Goal: Information Seeking & Learning: Learn about a topic

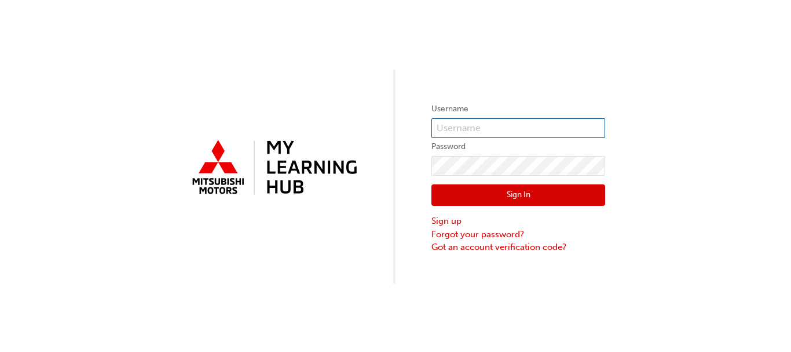
click at [500, 133] on input "text" at bounding box center [519, 128] width 174 height 20
type input "KAU83498D0"
click at [498, 190] on button "Sign In" at bounding box center [519, 195] width 174 height 22
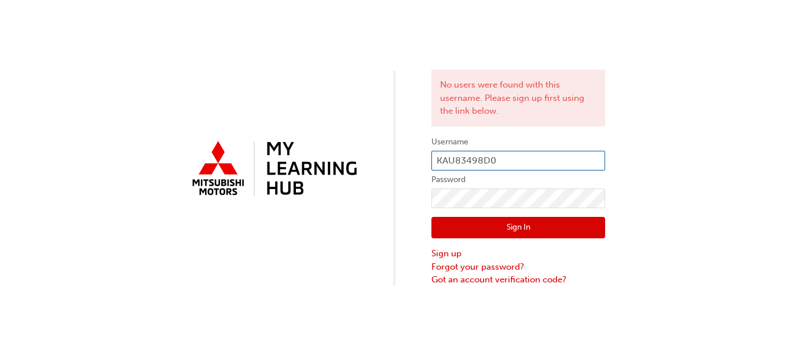
click at [503, 159] on input "KAU83498D0" at bounding box center [519, 161] width 174 height 20
type input "K"
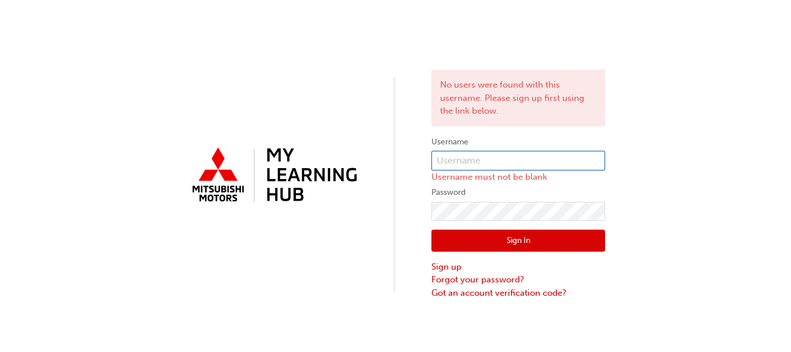
paste input "0005580324"
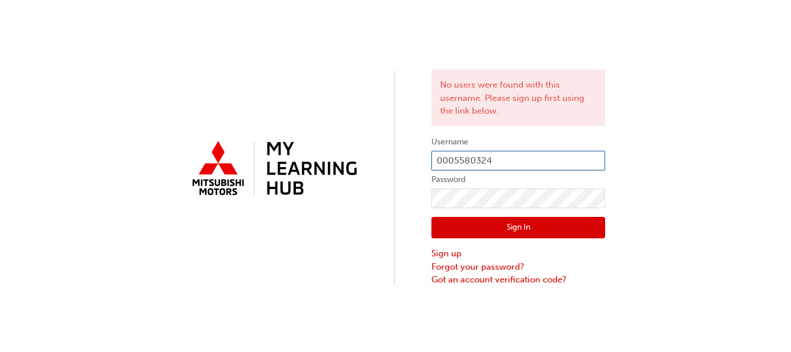
type input "0005580324"
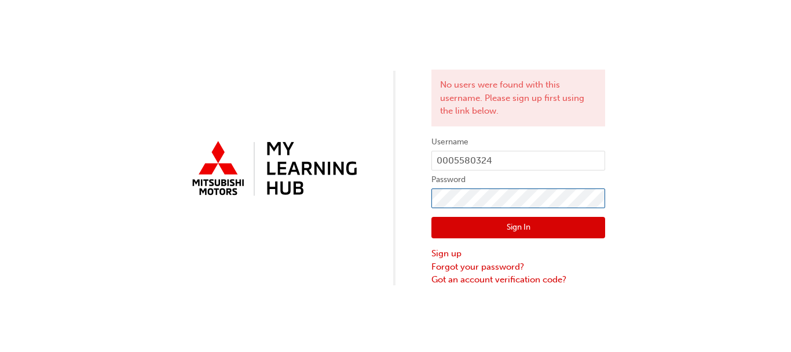
click button "Sign In" at bounding box center [519, 228] width 174 height 22
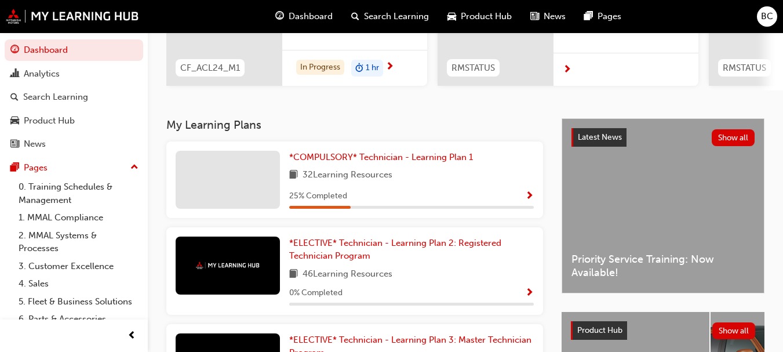
scroll to position [180, 0]
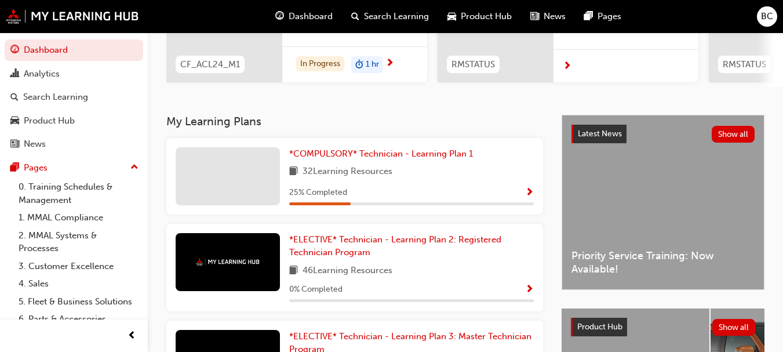
click at [528, 198] on span "Show Progress" at bounding box center [529, 193] width 9 height 10
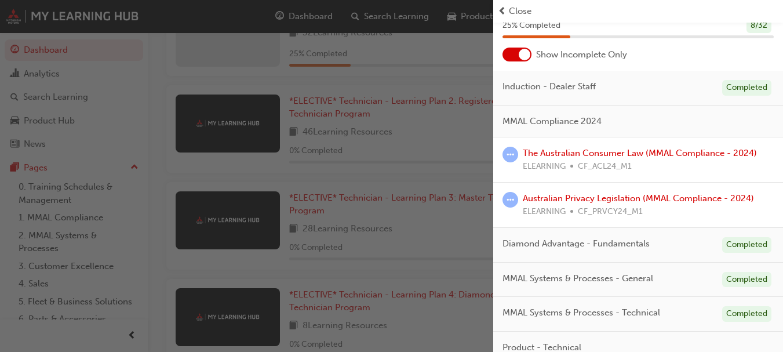
scroll to position [49, 0]
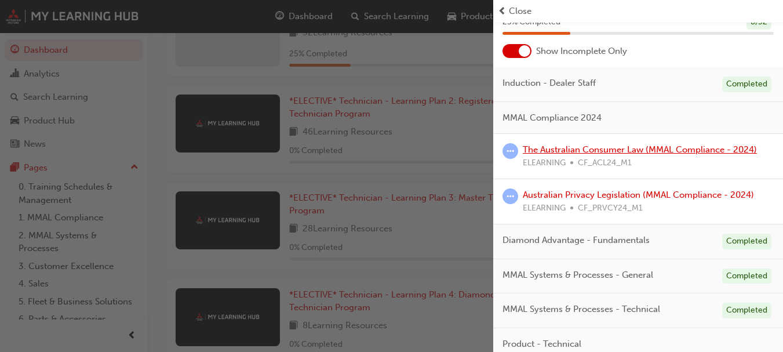
click at [589, 147] on link "The Australian Consumer Law (MMAL Compliance - 2024)" at bounding box center [639, 149] width 234 height 10
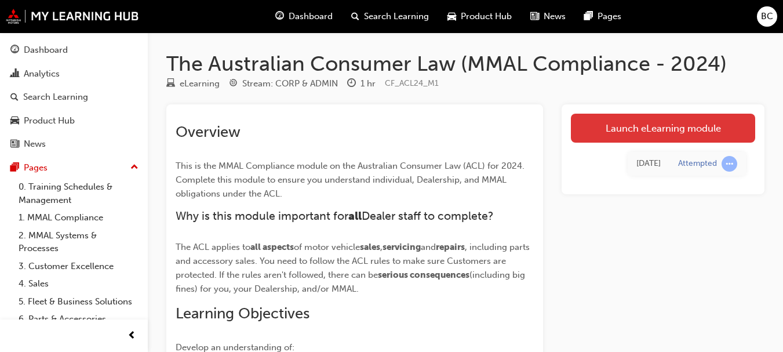
click at [715, 123] on link "Launch eLearning module" at bounding box center [663, 128] width 184 height 29
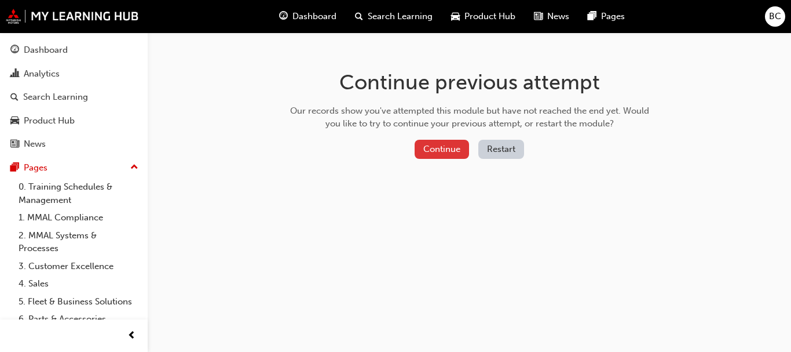
click at [459, 156] on button "Continue" at bounding box center [442, 149] width 54 height 19
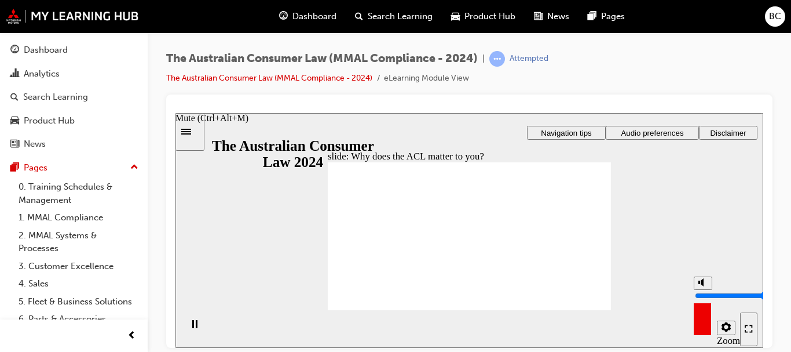
drag, startPoint x: 703, startPoint y: 280, endPoint x: 704, endPoint y: 271, distance: 9.3
type input "10"
click at [704, 290] on input "volume" at bounding box center [732, 294] width 75 height 9
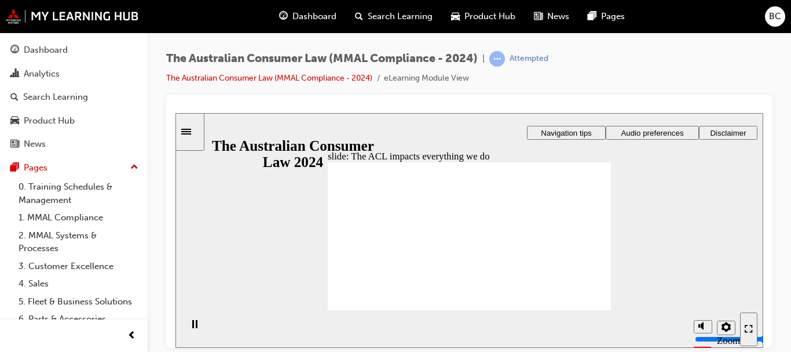
radio input "true"
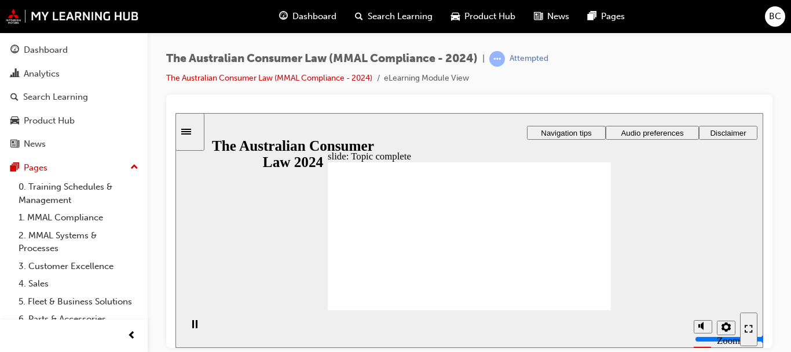
drag, startPoint x: 478, startPoint y: 191, endPoint x: 420, endPoint y: 261, distance: 91.7
drag, startPoint x: 491, startPoint y: 203, endPoint x: 545, endPoint y: 256, distance: 76.2
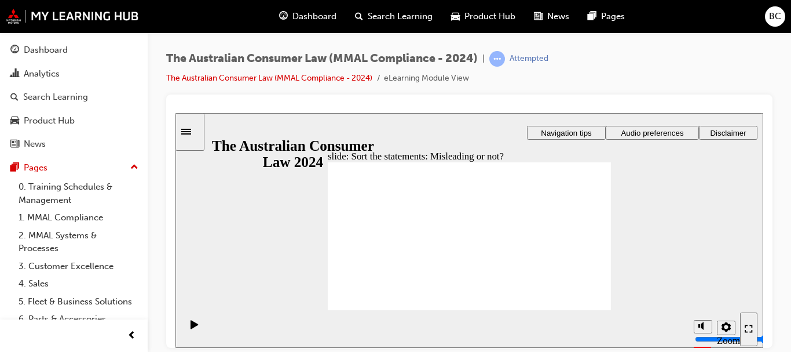
drag, startPoint x: 481, startPoint y: 196, endPoint x: 423, endPoint y: 258, distance: 84.8
drag, startPoint x: 469, startPoint y: 206, endPoint x: 522, endPoint y: 255, distance: 72.2
drag, startPoint x: 489, startPoint y: 207, endPoint x: 432, endPoint y: 258, distance: 76.7
drag, startPoint x: 479, startPoint y: 190, endPoint x: 423, endPoint y: 237, distance: 72.8
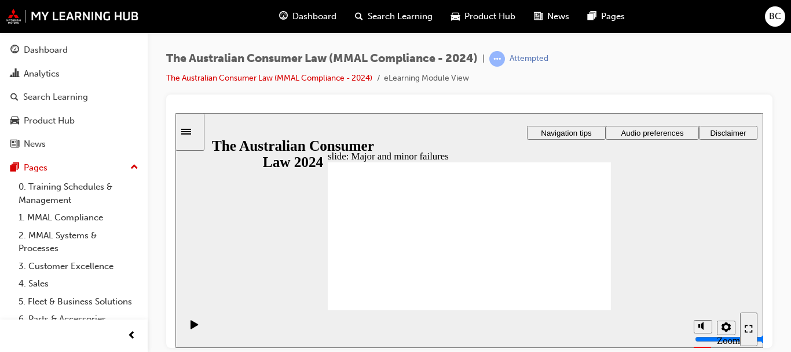
drag, startPoint x: 480, startPoint y: 198, endPoint x: 562, endPoint y: 264, distance: 105.4
drag, startPoint x: 491, startPoint y: 214, endPoint x: 408, endPoint y: 277, distance: 104.6
drag, startPoint x: 490, startPoint y: 188, endPoint x: 572, endPoint y: 250, distance: 102.5
drag, startPoint x: 467, startPoint y: 207, endPoint x: 402, endPoint y: 267, distance: 88.1
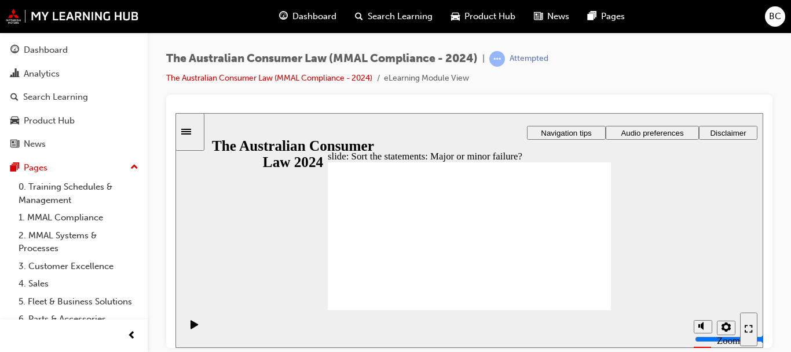
drag, startPoint x: 445, startPoint y: 198, endPoint x: 375, endPoint y: 255, distance: 90.6
drag, startPoint x: 494, startPoint y: 195, endPoint x: 576, endPoint y: 261, distance: 105.0
drag, startPoint x: 560, startPoint y: 254, endPoint x: 401, endPoint y: 274, distance: 160.6
drag, startPoint x: 482, startPoint y: 218, endPoint x: 415, endPoint y: 277, distance: 89.5
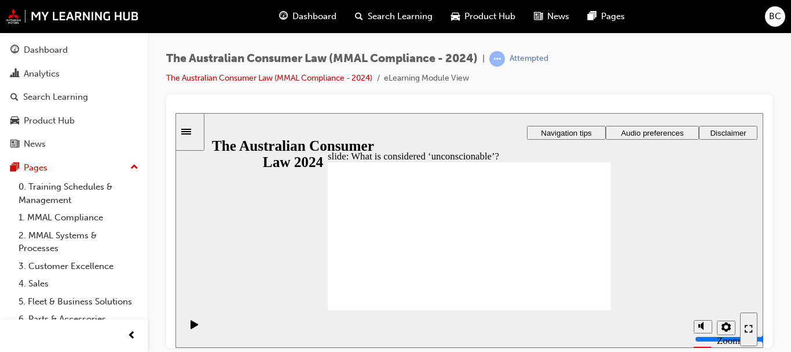
drag, startPoint x: 473, startPoint y: 203, endPoint x: 394, endPoint y: 240, distance: 86.8
drag, startPoint x: 486, startPoint y: 200, endPoint x: 395, endPoint y: 252, distance: 104.5
drag, startPoint x: 487, startPoint y: 187, endPoint x: 561, endPoint y: 236, distance: 89.5
drag, startPoint x: 485, startPoint y: 210, endPoint x: 414, endPoint y: 248, distance: 80.6
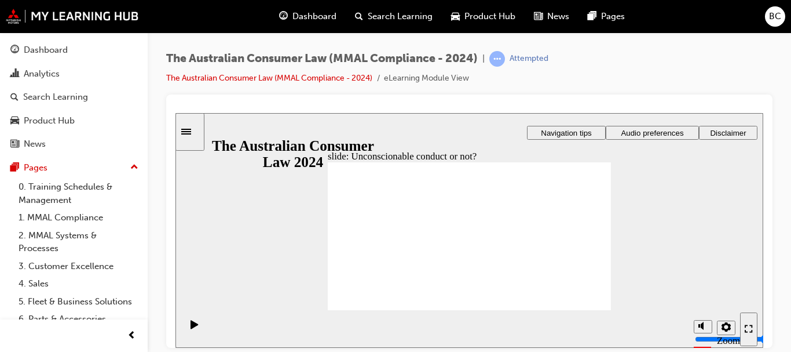
drag, startPoint x: 492, startPoint y: 215, endPoint x: 416, endPoint y: 257, distance: 86.6
drag, startPoint x: 485, startPoint y: 199, endPoint x: 562, endPoint y: 245, distance: 89.6
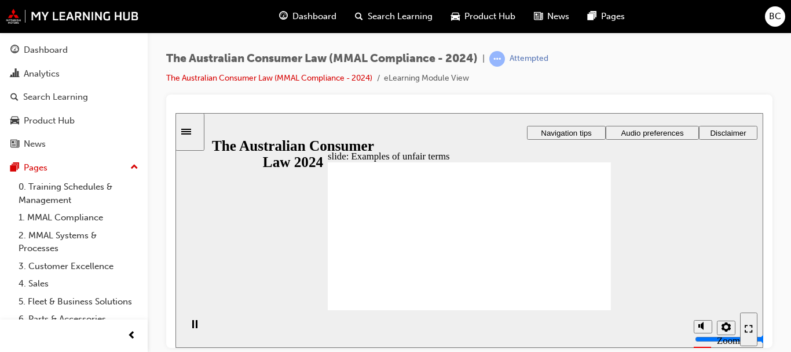
drag, startPoint x: 494, startPoint y: 196, endPoint x: 564, endPoint y: 257, distance: 92.9
drag, startPoint x: 477, startPoint y: 200, endPoint x: 386, endPoint y: 249, distance: 103.1
drag, startPoint x: 491, startPoint y: 217, endPoint x: 585, endPoint y: 265, distance: 106.0
drag, startPoint x: 485, startPoint y: 193, endPoint x: 573, endPoint y: 248, distance: 103.8
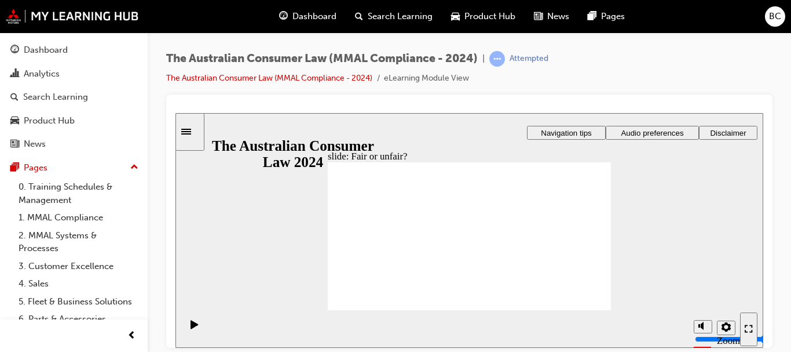
drag, startPoint x: 496, startPoint y: 191, endPoint x: 578, endPoint y: 238, distance: 95.0
drag, startPoint x: 495, startPoint y: 204, endPoint x: 403, endPoint y: 244, distance: 100.6
drag, startPoint x: 478, startPoint y: 198, endPoint x: 565, endPoint y: 250, distance: 101.8
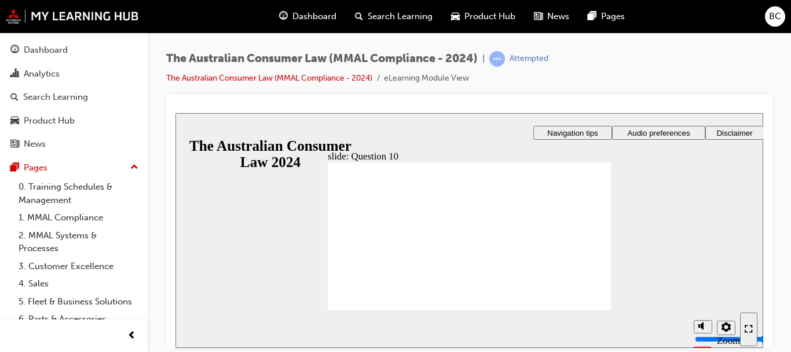
checkbox input "true"
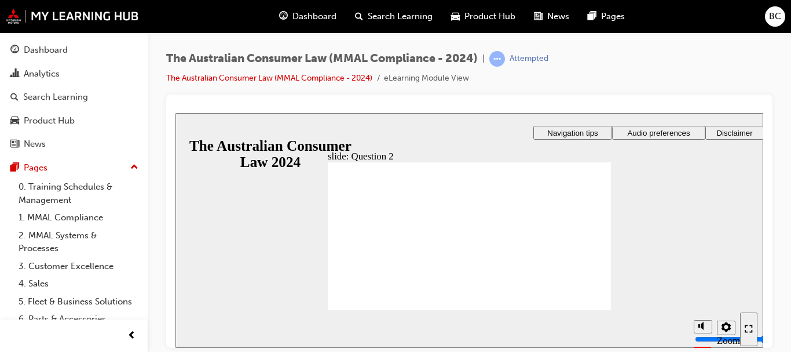
radio input "true"
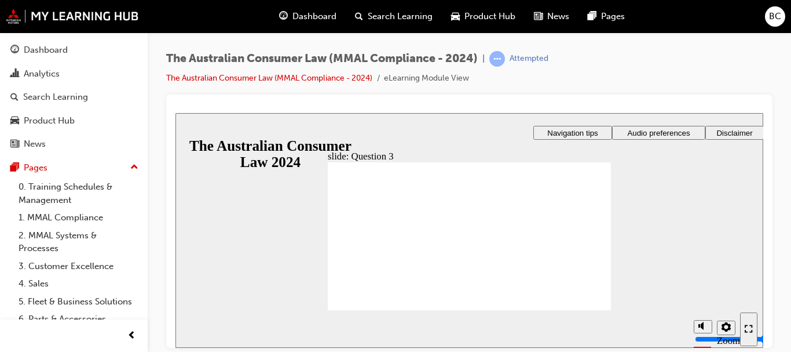
radio input "true"
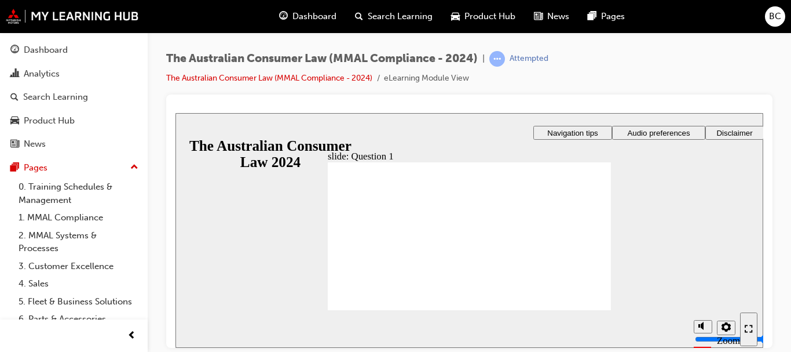
radio input "true"
checkbox input "true"
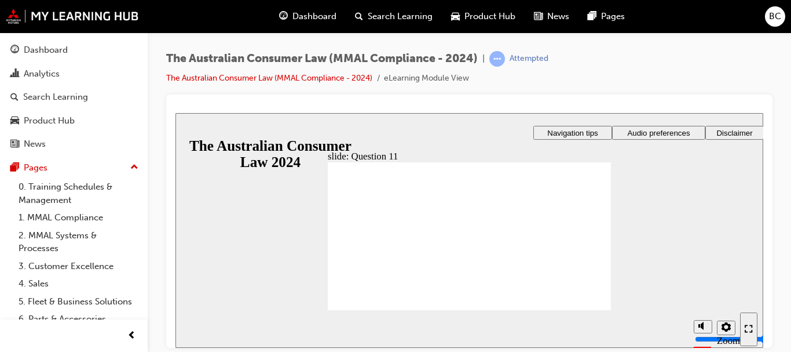
checkbox input "true"
radio input "true"
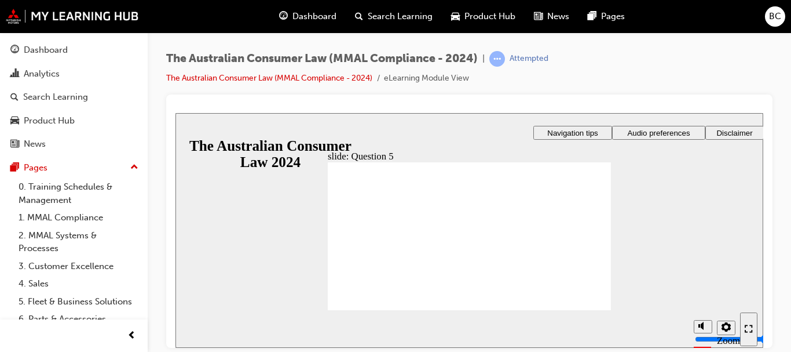
checkbox input "true"
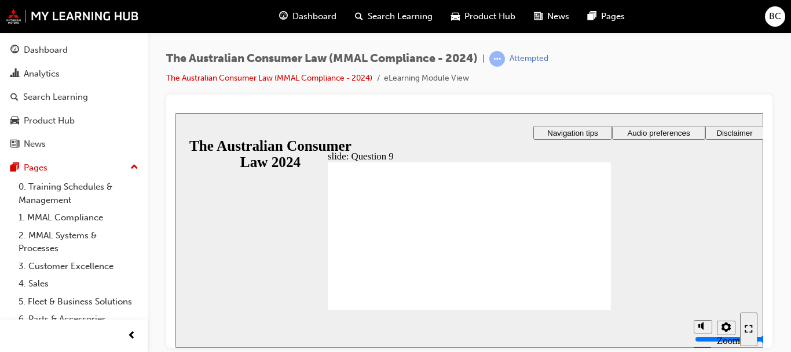
checkbox input "true"
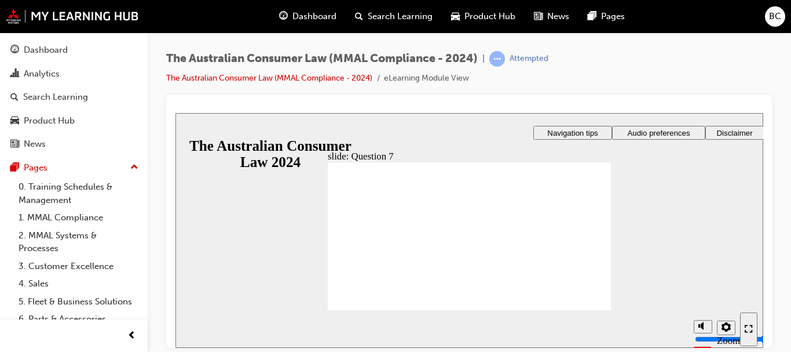
checkbox input "true"
radio input "true"
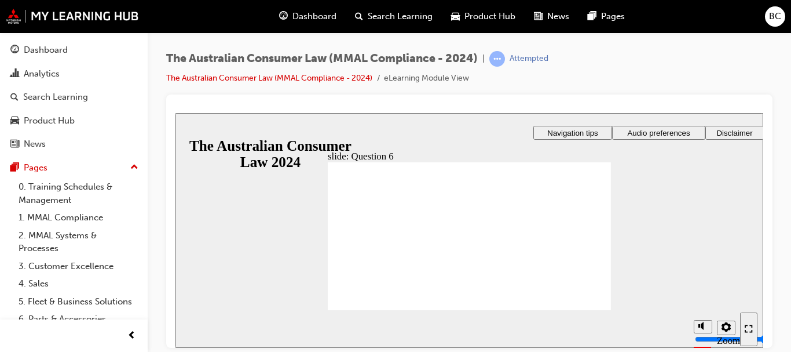
checkbox input "true"
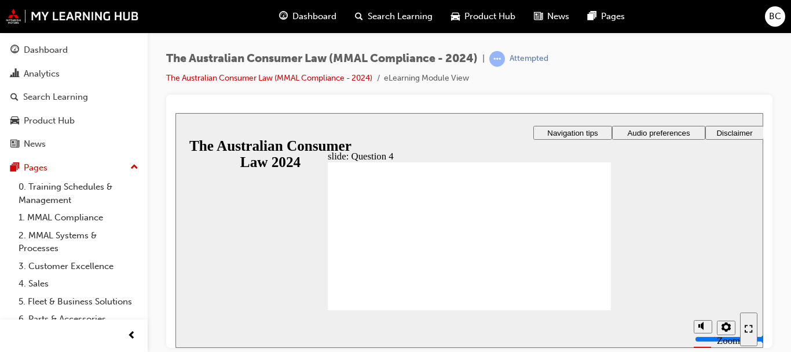
checkbox input "true"
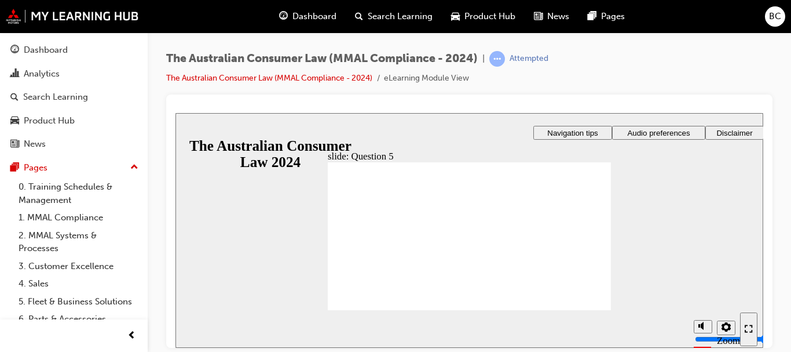
radio input "true"
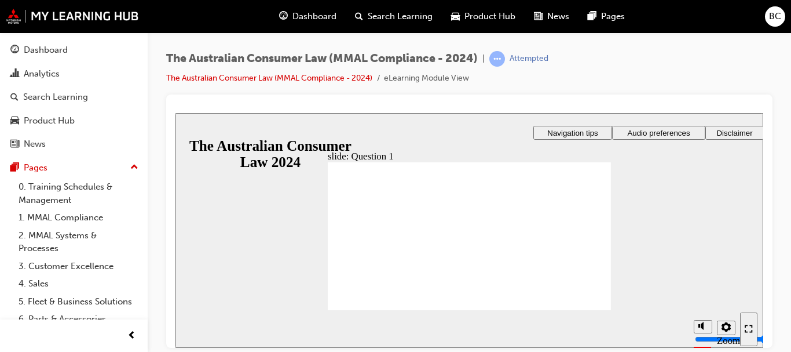
radio input "true"
checkbox input "true"
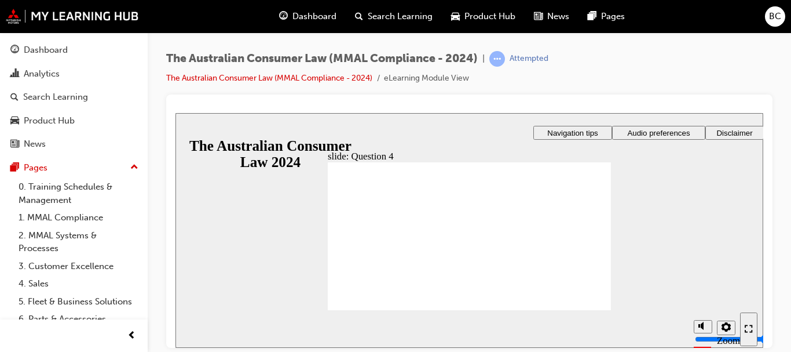
checkbox input "true"
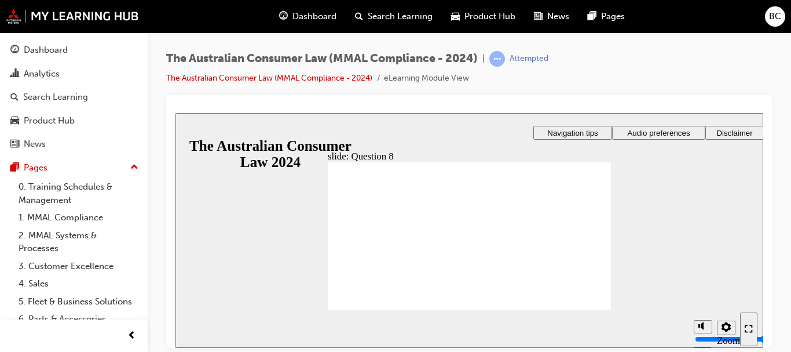
radio input "true"
checkbox input "true"
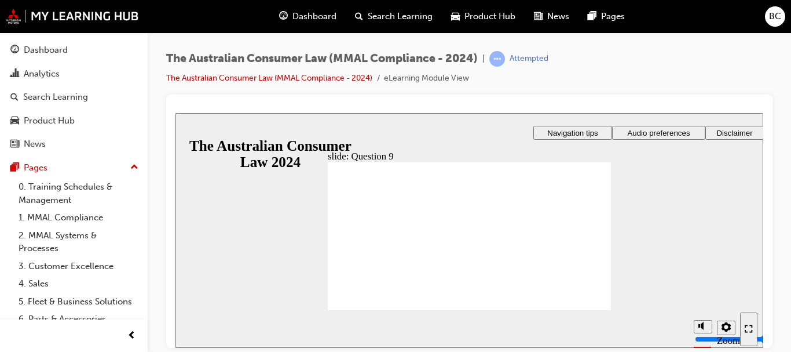
checkbox input "true"
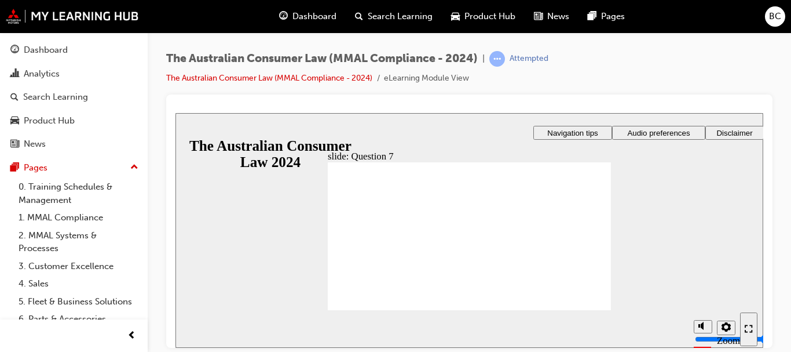
checkbox input "true"
checkbox input "false"
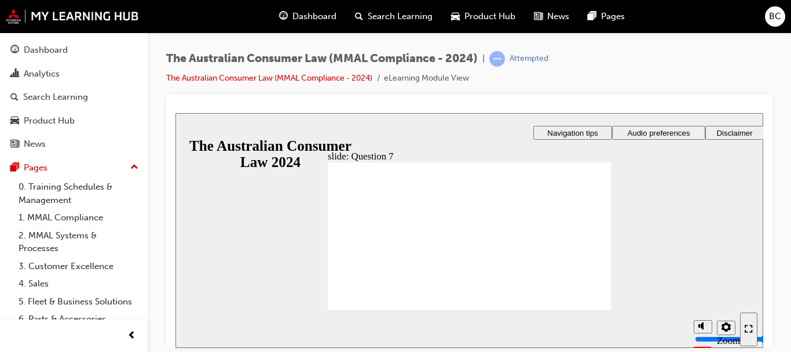
checkbox input "true"
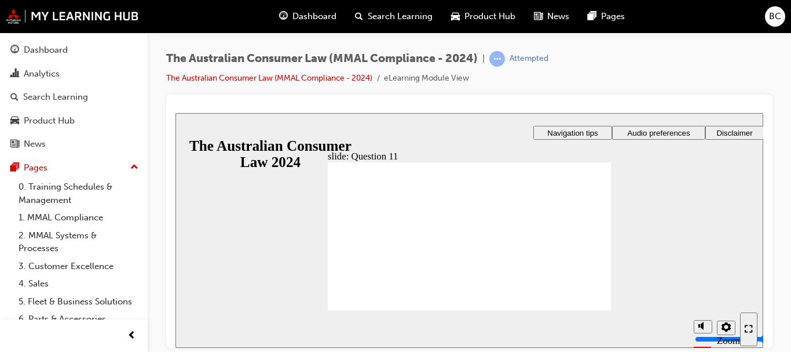
radio input "true"
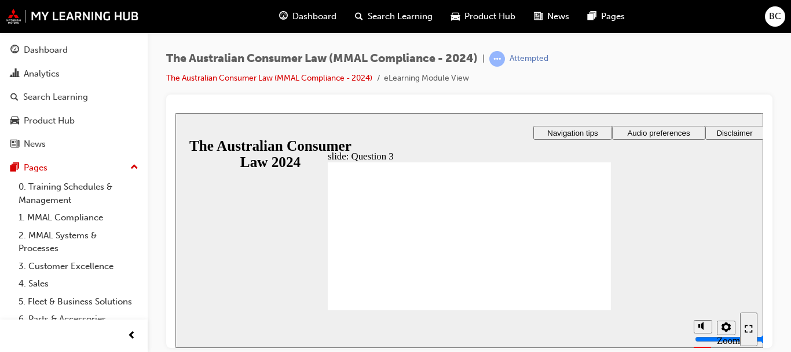
checkbox input "true"
checkbox input "false"
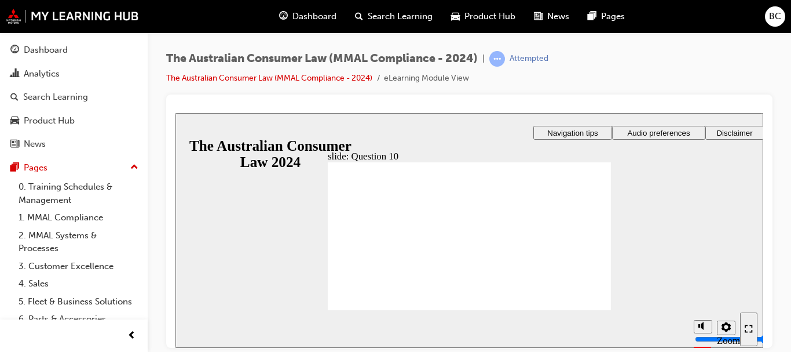
checkbox input "true"
radio input "true"
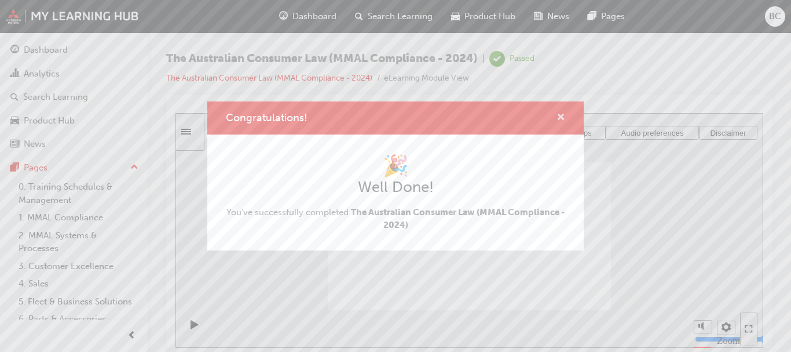
click at [560, 115] on span "cross-icon" at bounding box center [561, 118] width 9 height 10
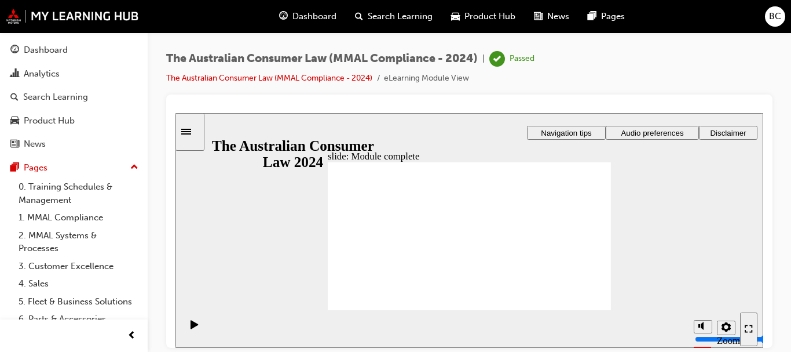
click at [322, 20] on span "Dashboard" at bounding box center [315, 16] width 44 height 13
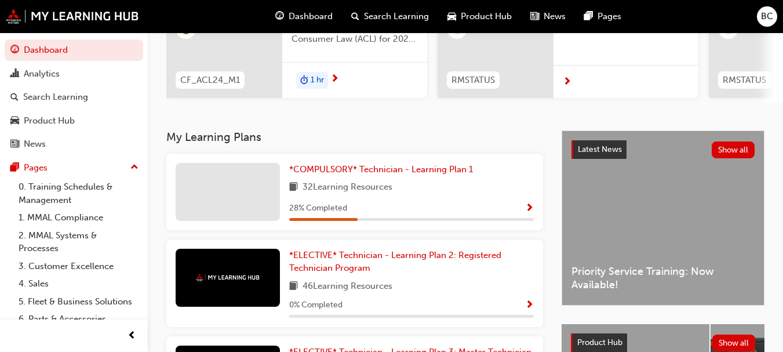
scroll to position [166, 0]
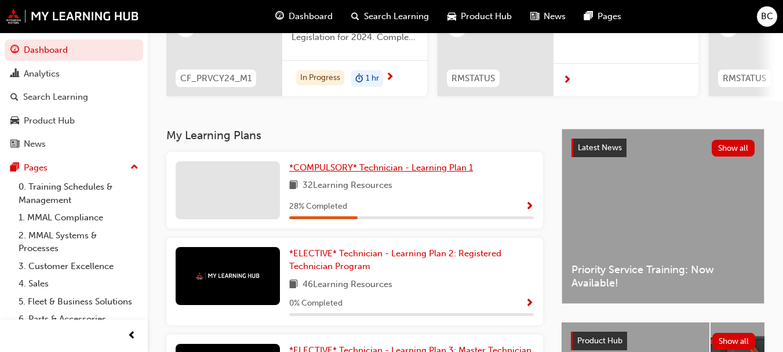
click at [426, 170] on span "*COMPULSORY* Technician - Learning Plan 1" at bounding box center [381, 167] width 184 height 10
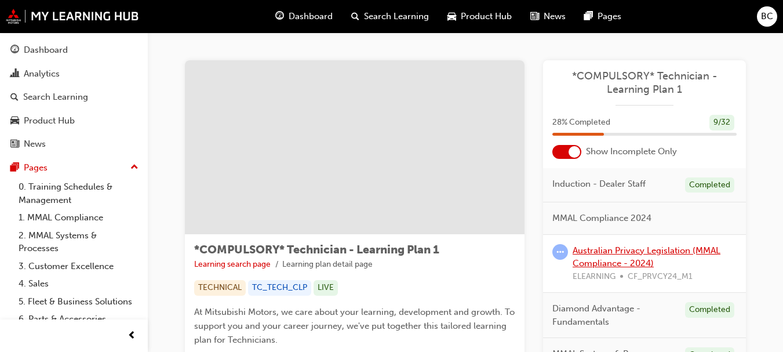
click at [692, 248] on link "Australian Privacy Legislation (MMAL Compliance - 2024)" at bounding box center [646, 257] width 148 height 24
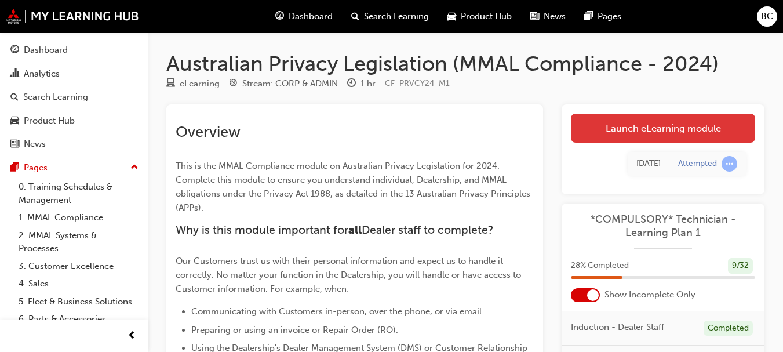
click at [690, 129] on link "Launch eLearning module" at bounding box center [663, 128] width 184 height 29
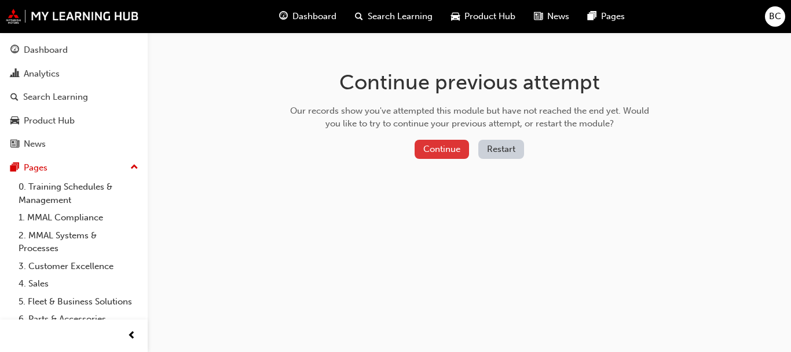
click at [441, 148] on button "Continue" at bounding box center [442, 149] width 54 height 19
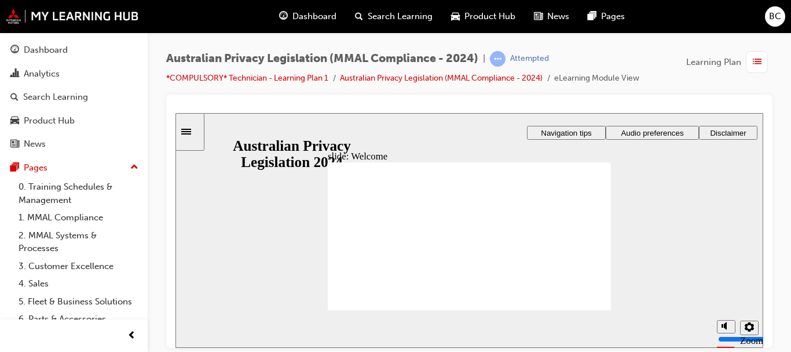
checkbox input "true"
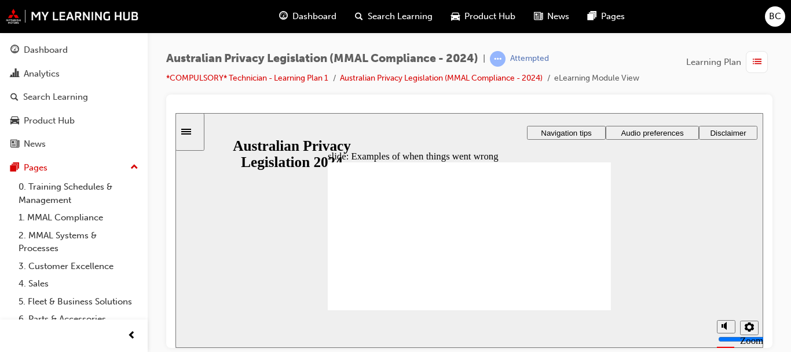
radio input "true"
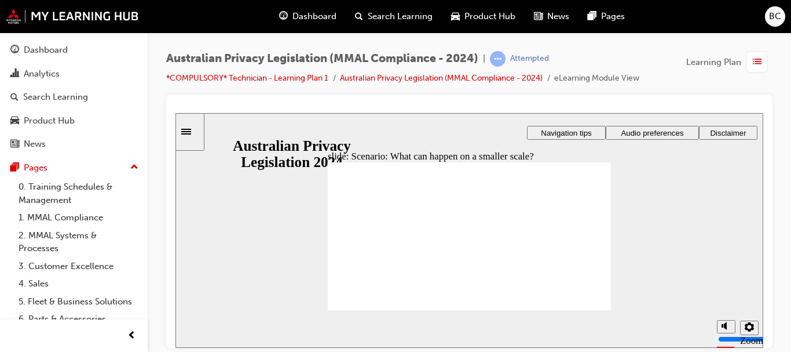
radio input "true"
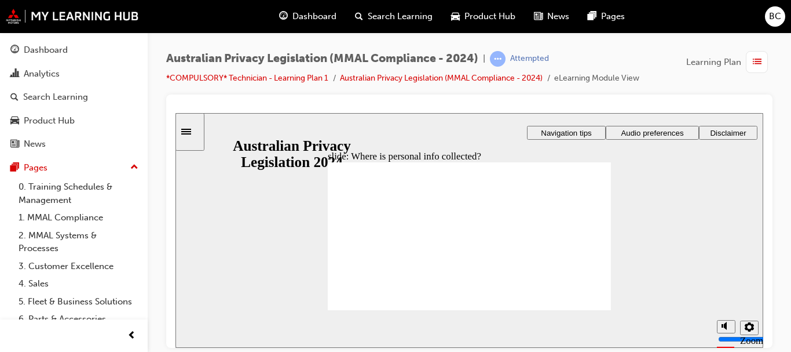
drag, startPoint x: 489, startPoint y: 218, endPoint x: 560, endPoint y: 249, distance: 76.8
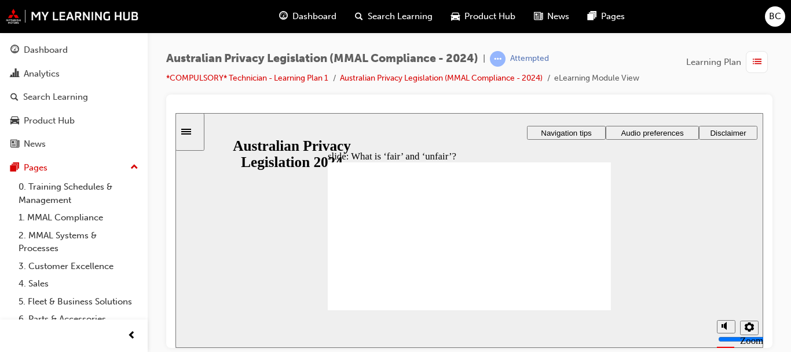
drag, startPoint x: 489, startPoint y: 213, endPoint x: 408, endPoint y: 247, distance: 88.0
drag, startPoint x: 460, startPoint y: 199, endPoint x: 480, endPoint y: 214, distance: 24.8
drag, startPoint x: 480, startPoint y: 214, endPoint x: 565, endPoint y: 251, distance: 93.4
drag, startPoint x: 483, startPoint y: 216, endPoint x: 575, endPoint y: 254, distance: 100.0
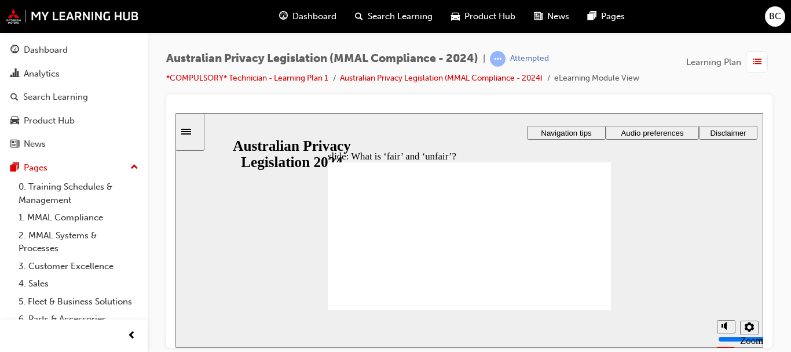
drag, startPoint x: 485, startPoint y: 213, endPoint x: 397, endPoint y: 251, distance: 95.2
drag, startPoint x: 461, startPoint y: 224, endPoint x: 384, endPoint y: 269, distance: 89.0
drag, startPoint x: 472, startPoint y: 211, endPoint x: 553, endPoint y: 248, distance: 89.5
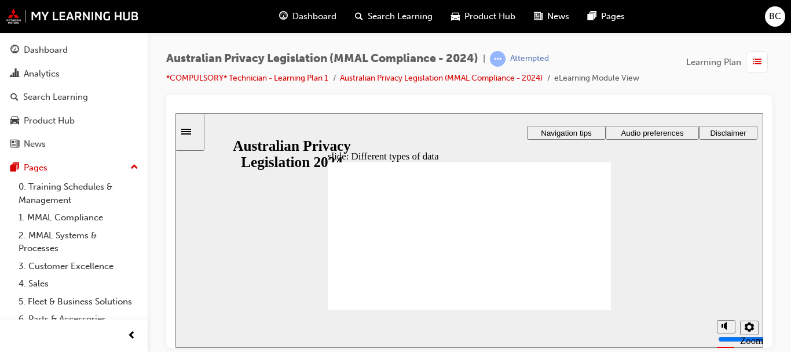
checkbox input "true"
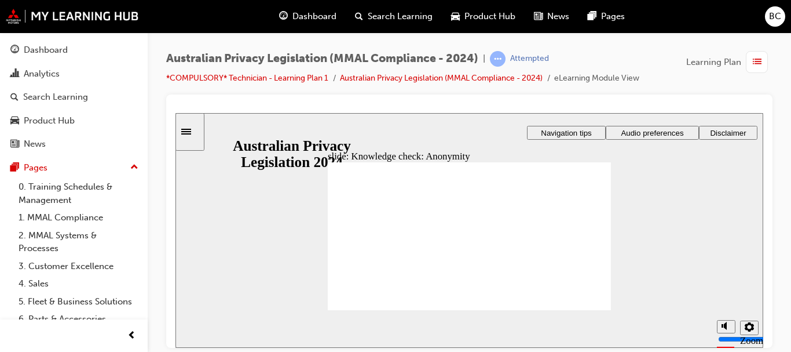
checkbox input "true"
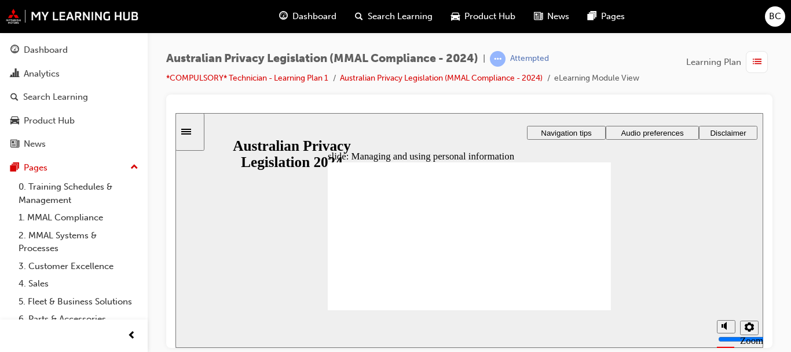
checkbox input "true"
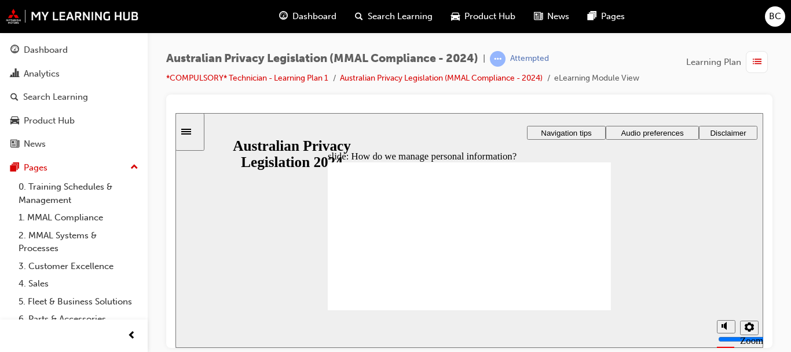
click at [586, 297] on div "Rectangle 1 Destroyed or de-identified Organisations must take reasonable steps…" at bounding box center [469, 241] width 283 height 159
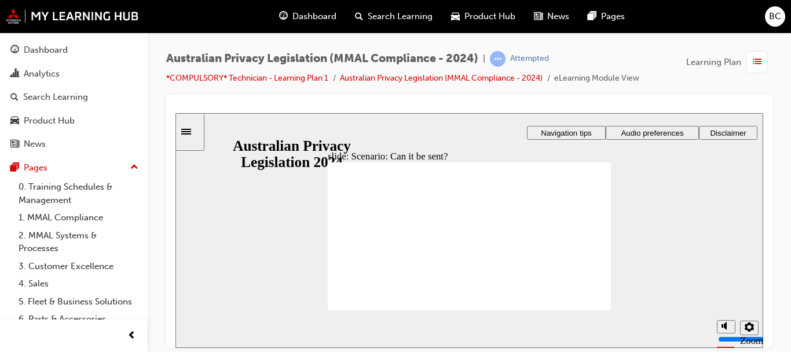
radio input "true"
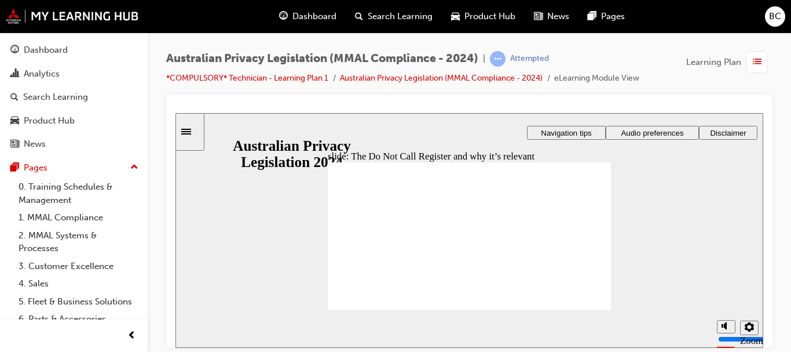
radio input "true"
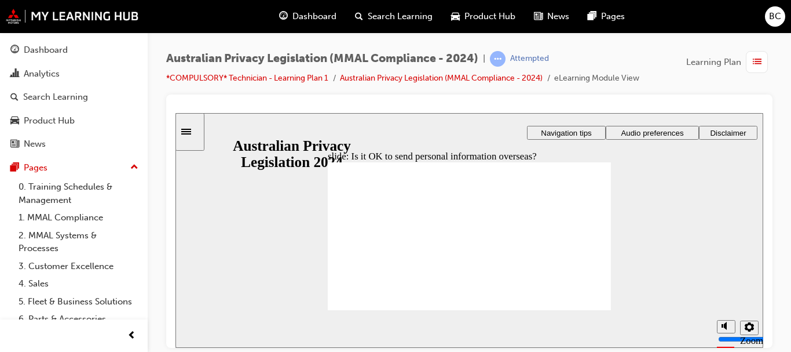
radio input "true"
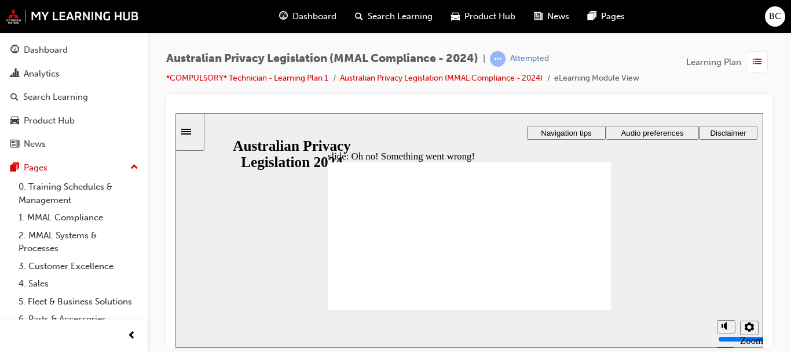
radio input "true"
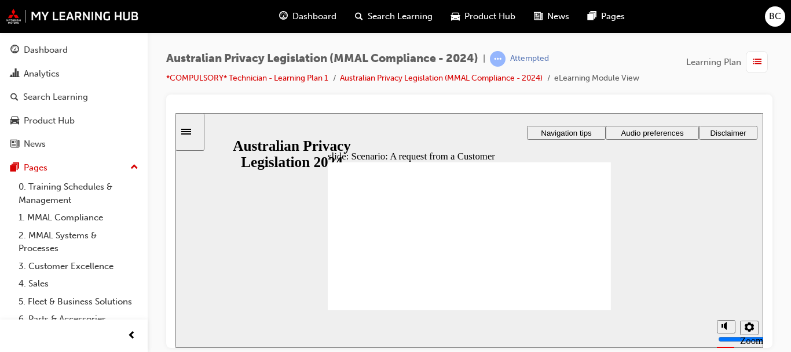
radio input "true"
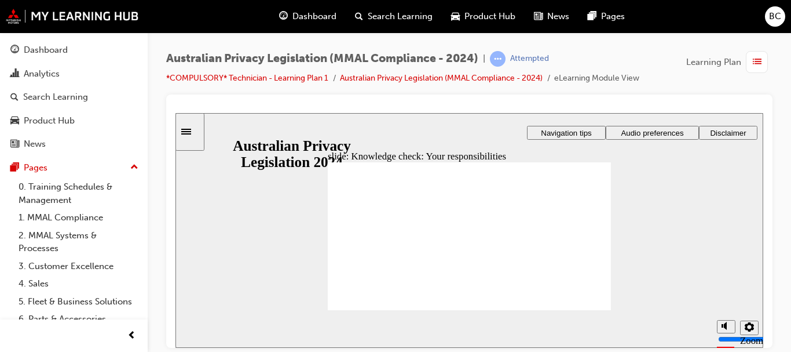
checkbox input "true"
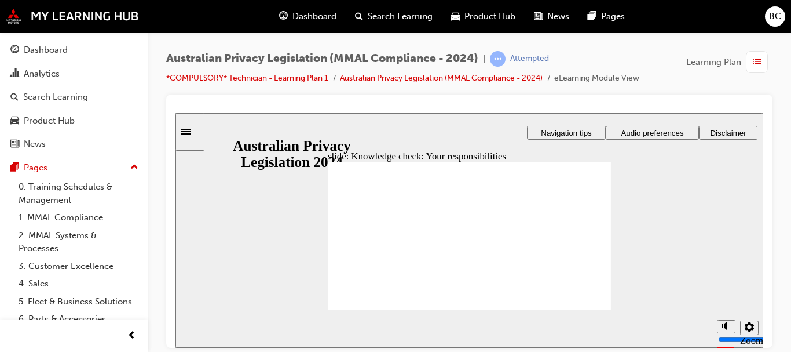
checkbox input "true"
checkbox input "false"
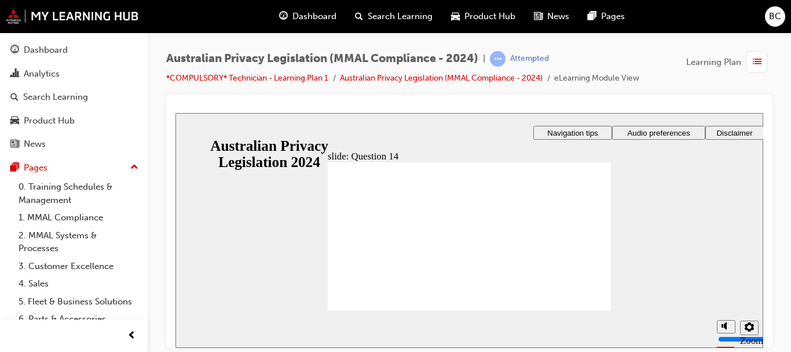
radio input "true"
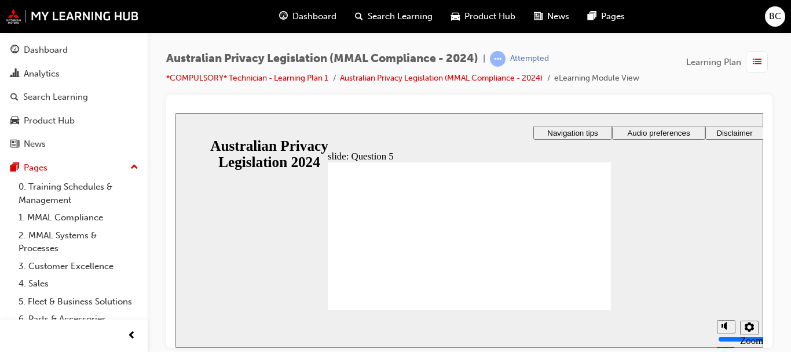
radio input "true"
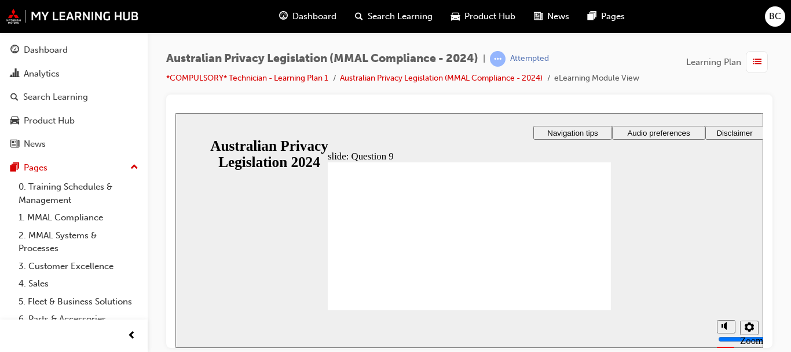
radio input "false"
radio input "true"
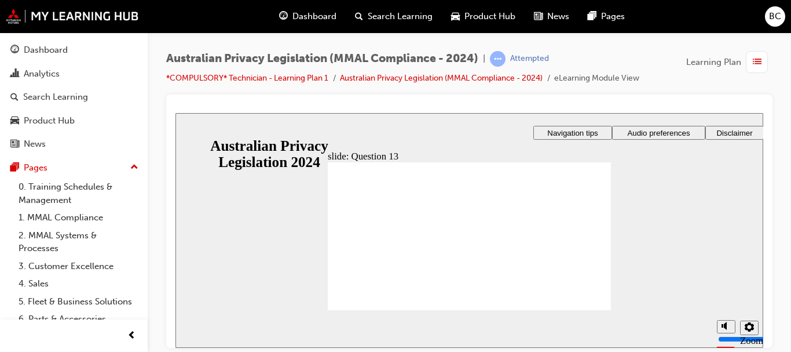
radio input "true"
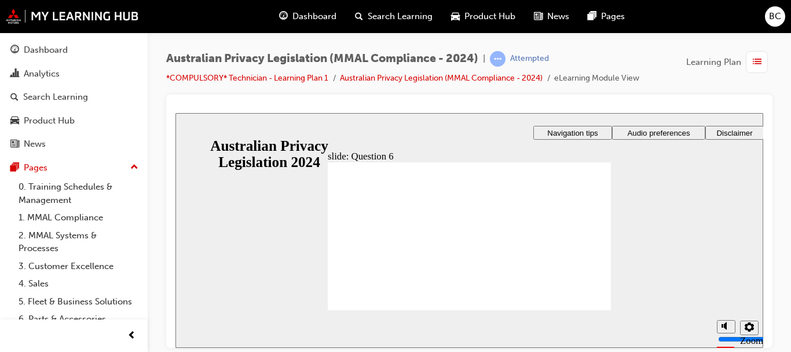
checkbox input "true"
radio input "true"
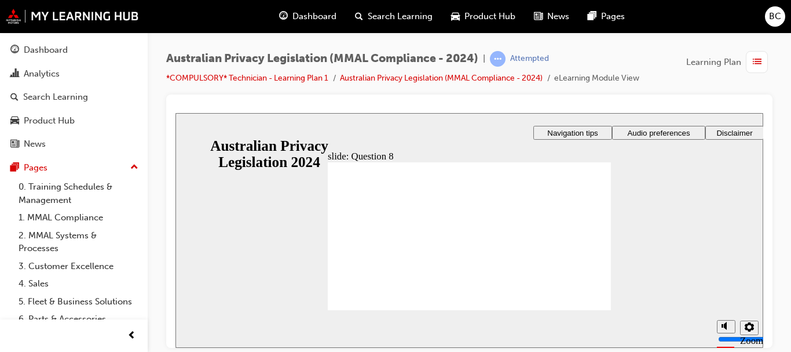
radio input "true"
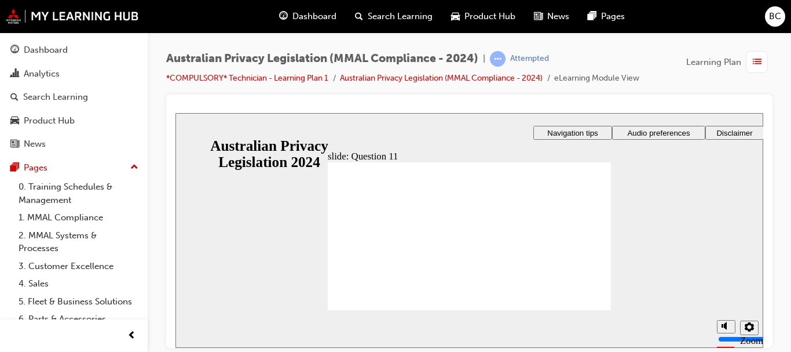
radio input "true"
checkbox input "true"
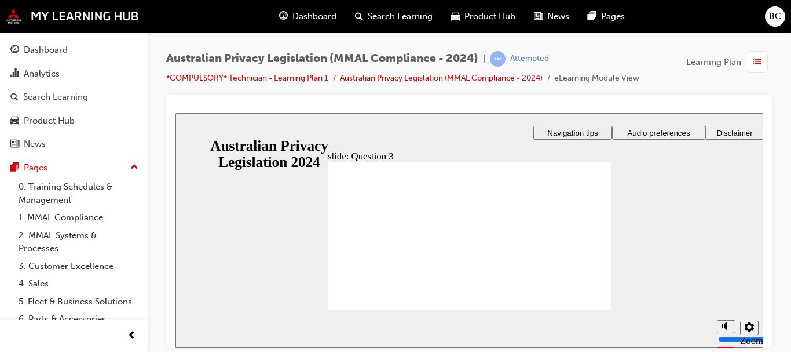
radio input "true"
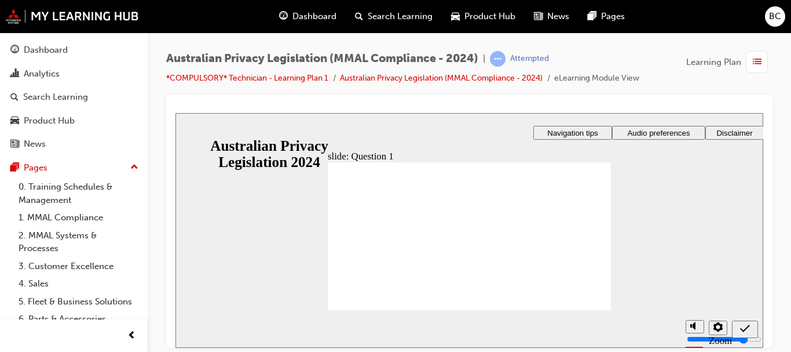
radio input "true"
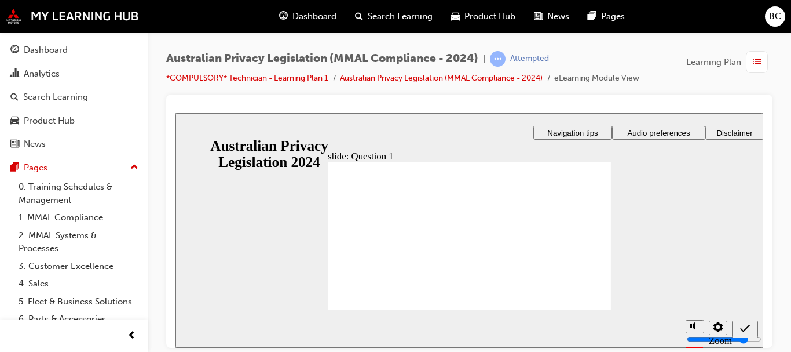
radio input "true"
radio input "false"
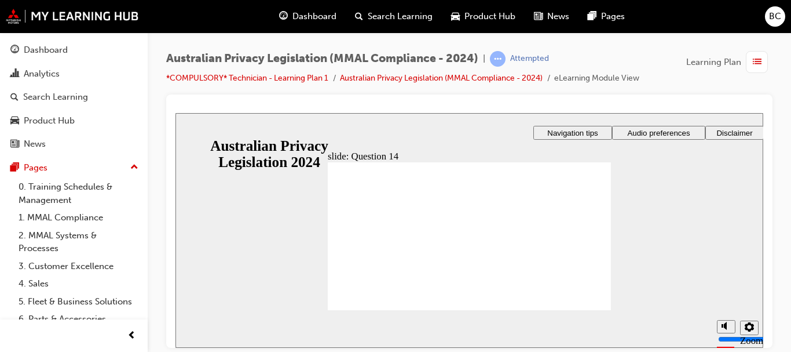
radio input "true"
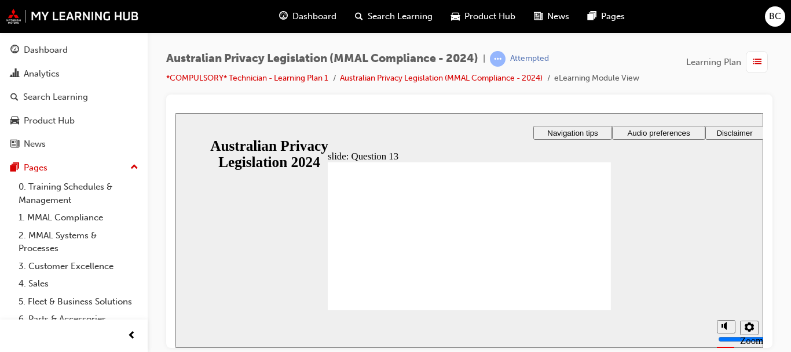
radio input "true"
checkbox input "true"
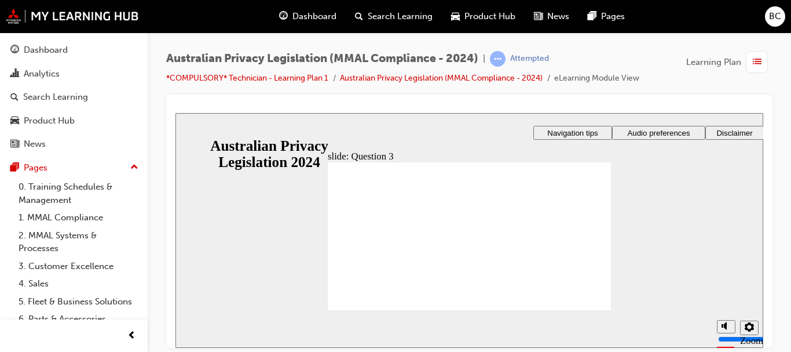
checkbox input "true"
radio input "true"
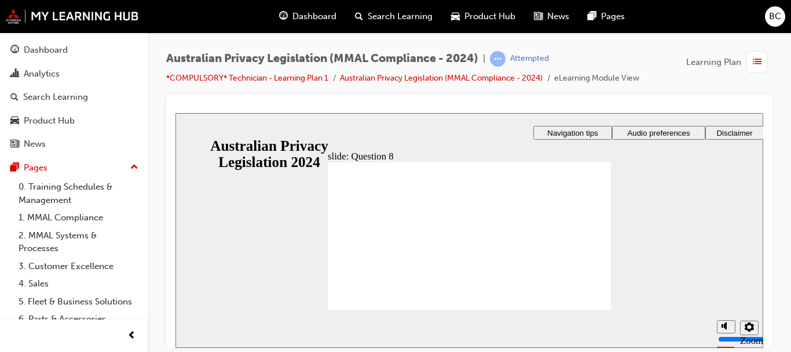
radio input "true"
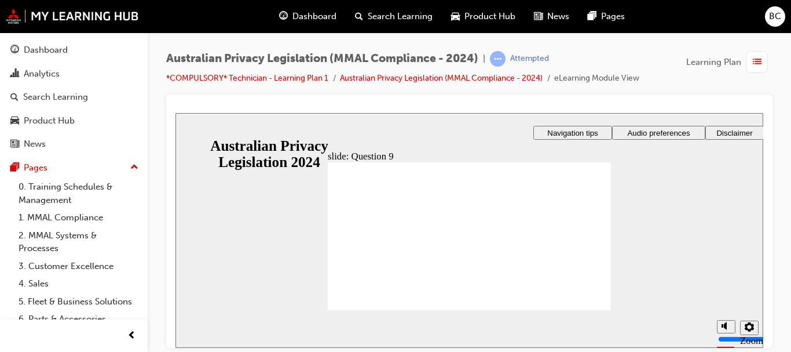
radio input "true"
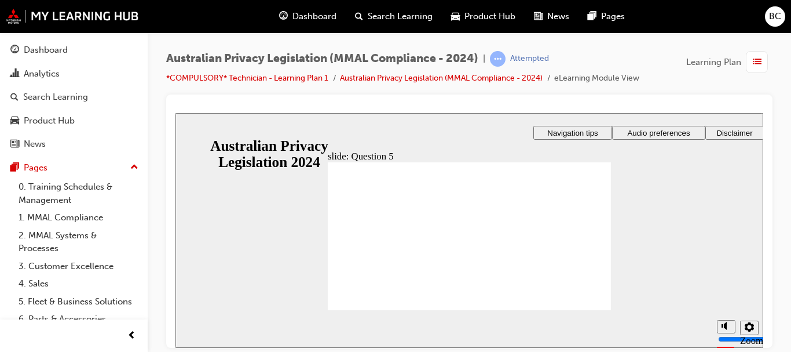
checkbox input "true"
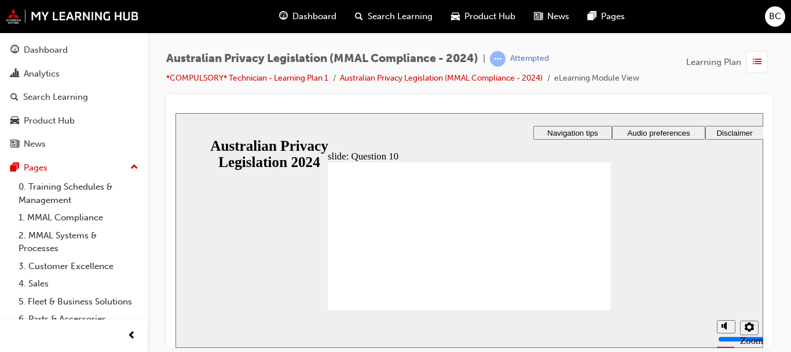
radio input "true"
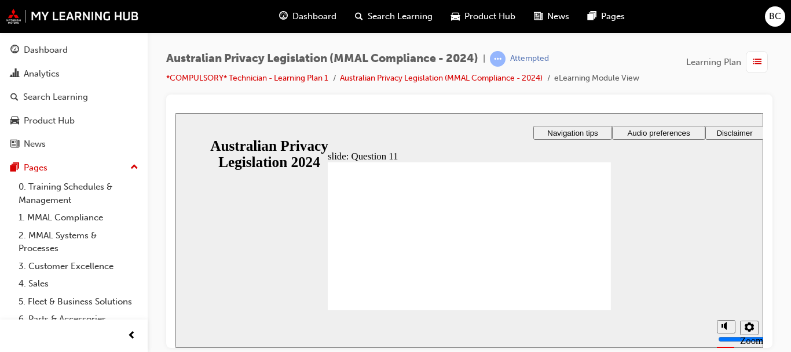
radio input "true"
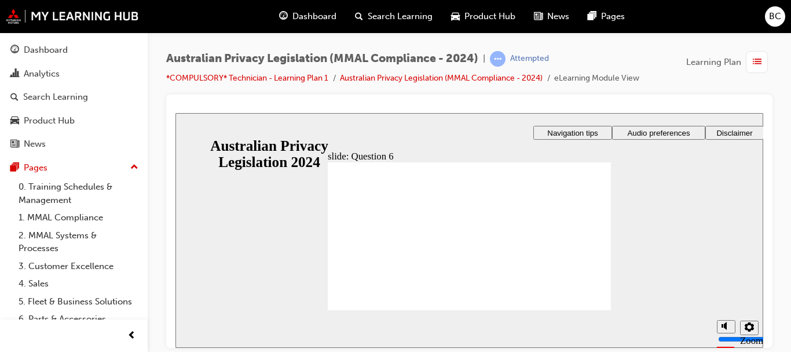
radio input "true"
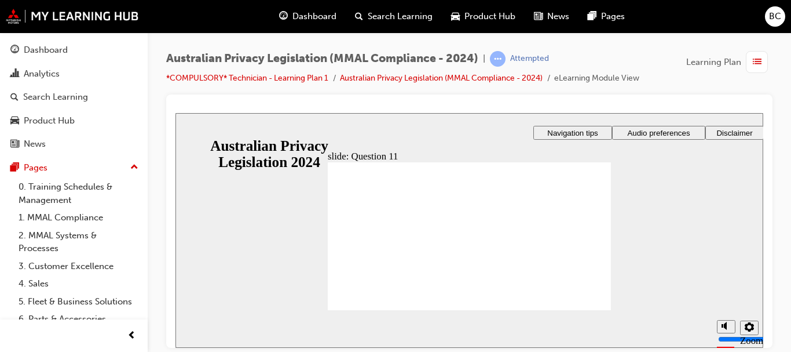
radio input "true"
checkbox input "true"
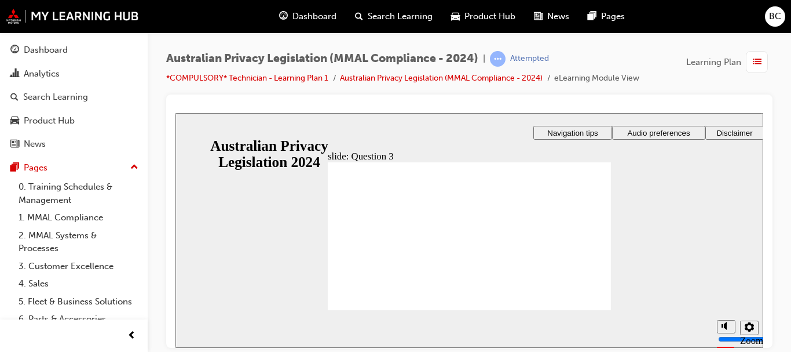
radio input "true"
